Goal: Obtain resource: Download file/media

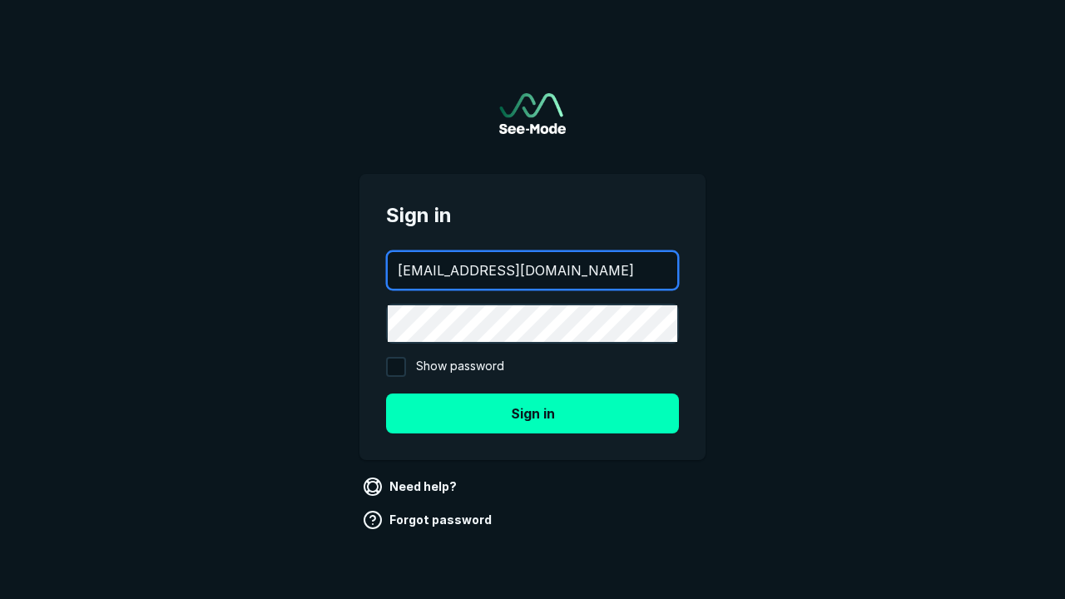
type input "[EMAIL_ADDRESS][DOMAIN_NAME]"
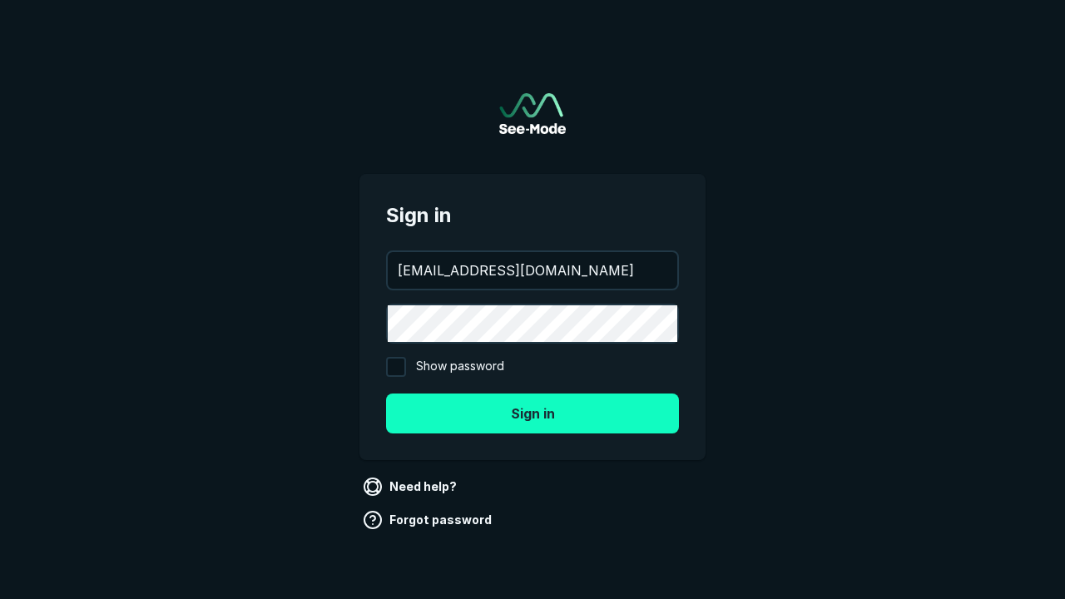
click at [532, 413] on button "Sign in" at bounding box center [532, 413] width 293 height 40
